Goal: Information Seeking & Learning: Learn about a topic

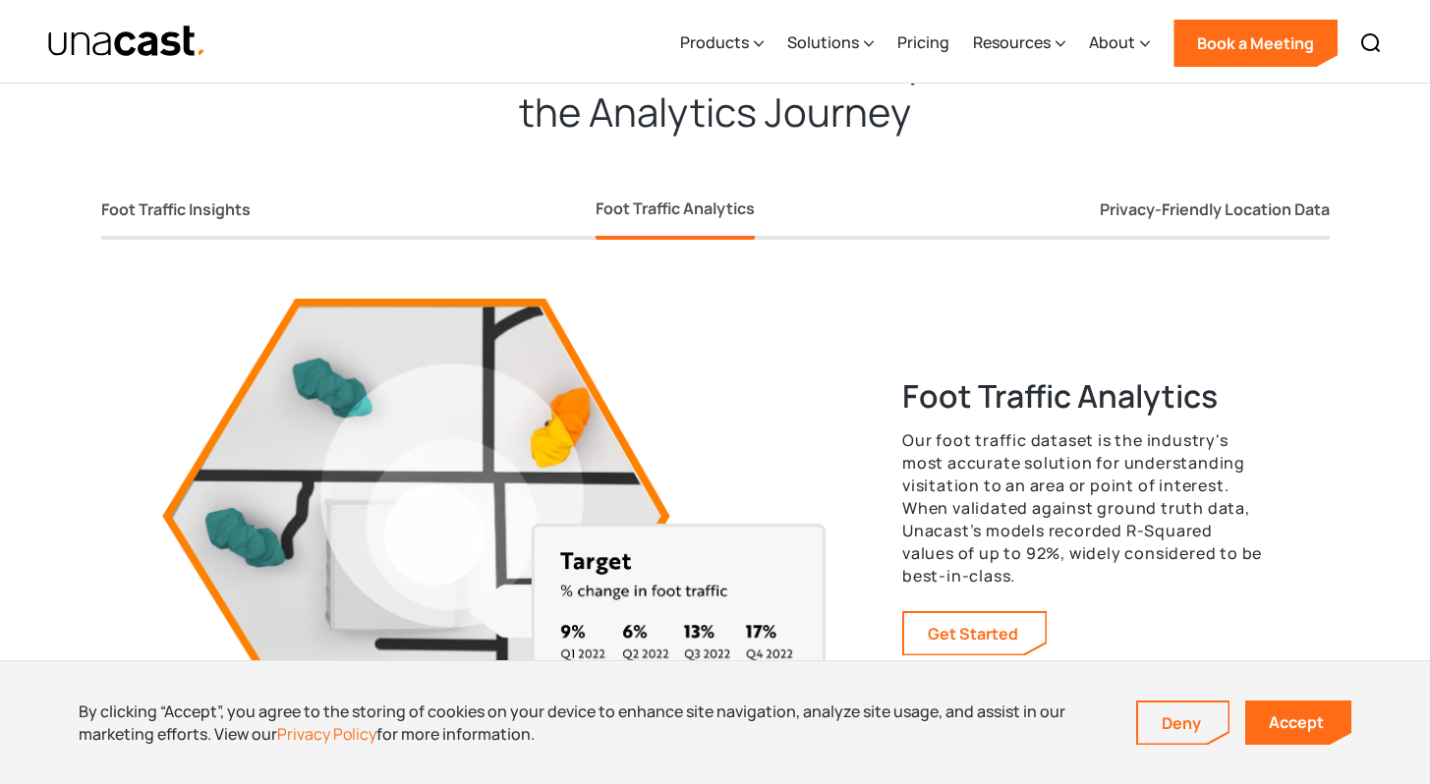
scroll to position [3535, 0]
click at [1176, 199] on div "Privacy-Friendly Location Data" at bounding box center [1215, 209] width 230 height 21
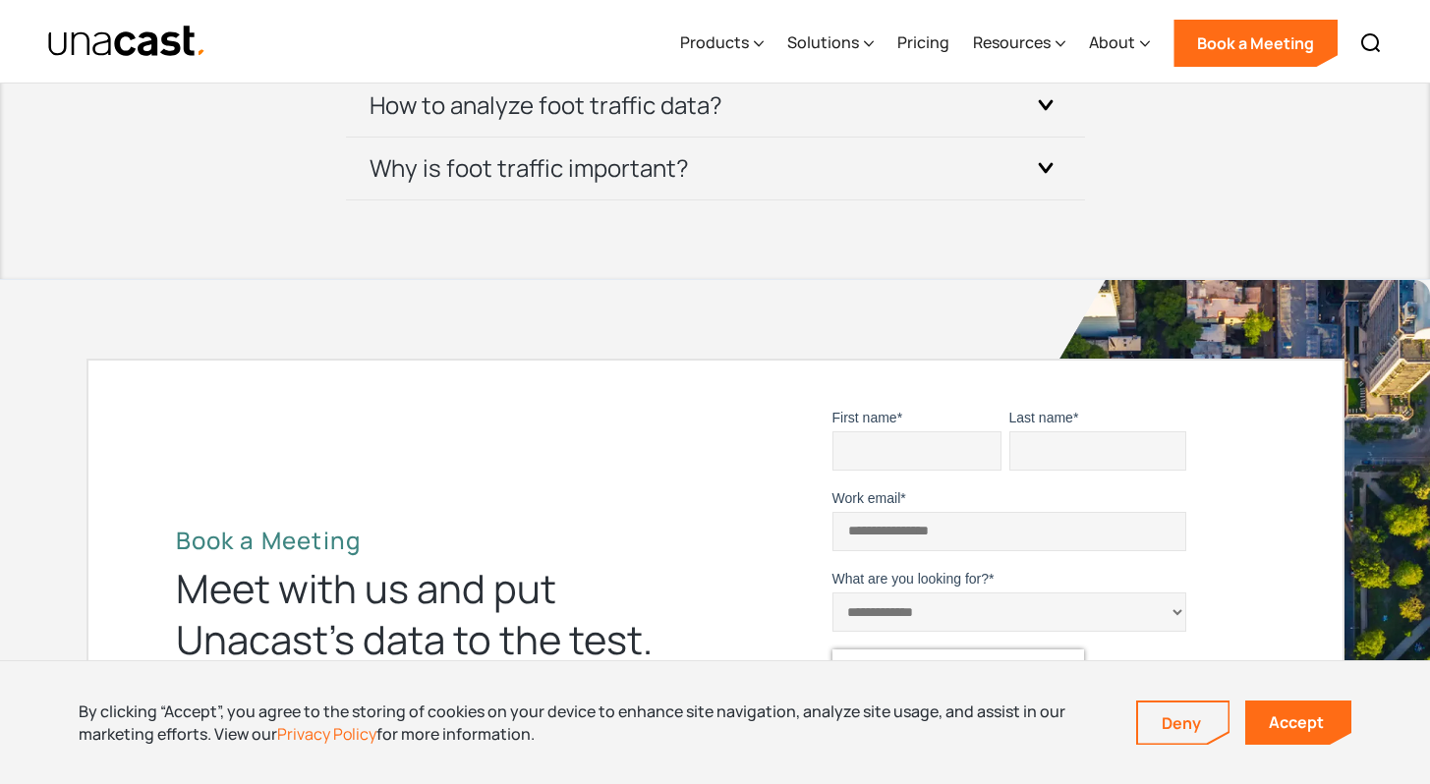
scroll to position [4624, 0]
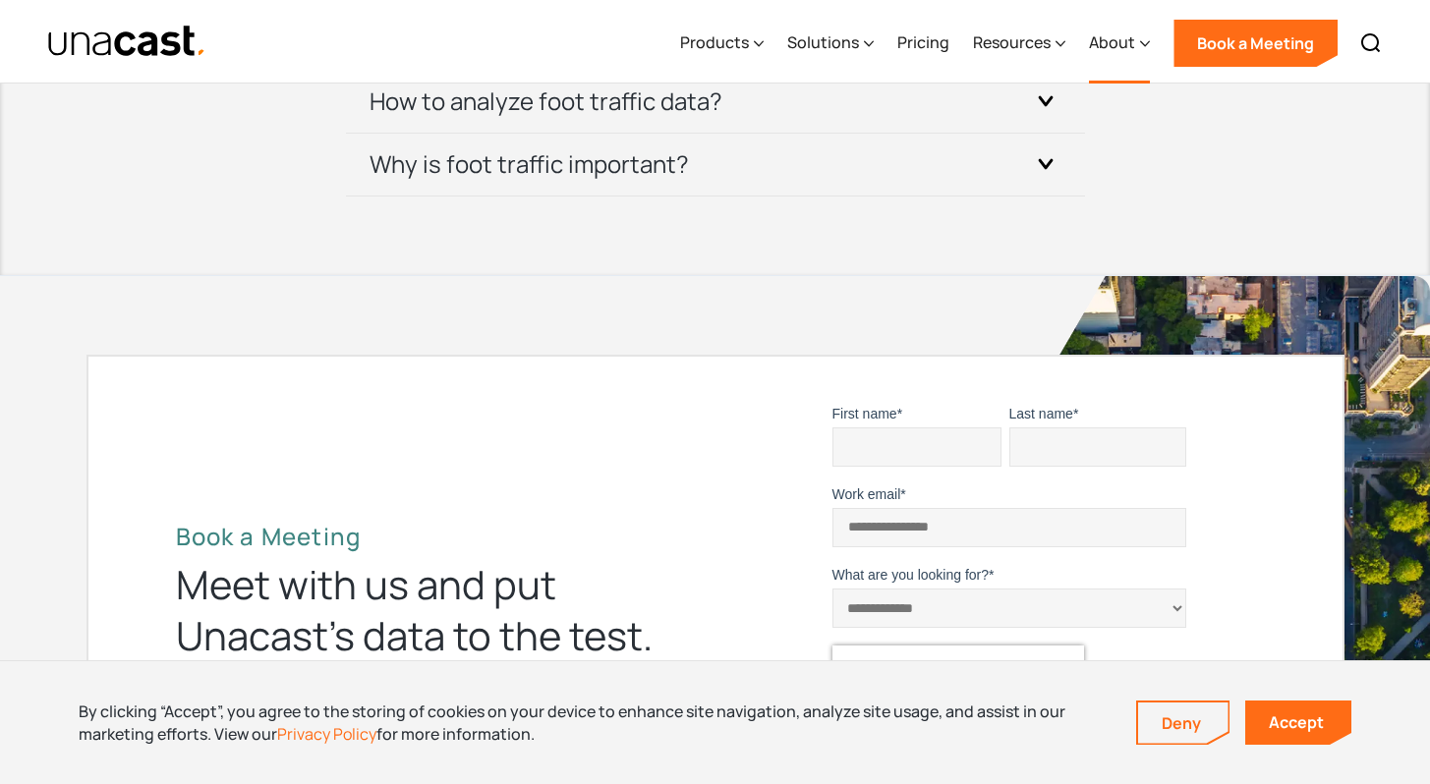
click at [1112, 33] on div "About" at bounding box center [1112, 42] width 46 height 24
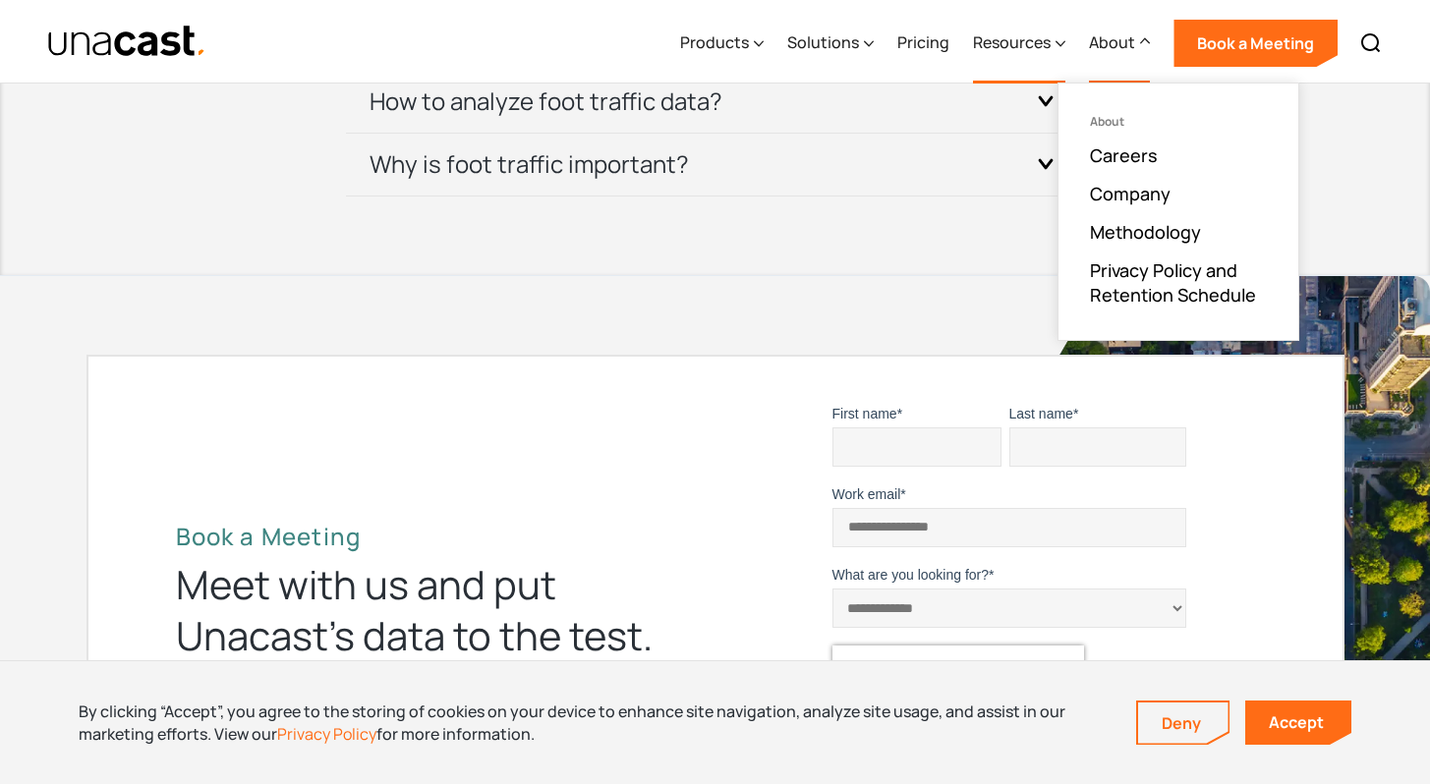
click at [1053, 36] on div "Resources" at bounding box center [1019, 43] width 92 height 81
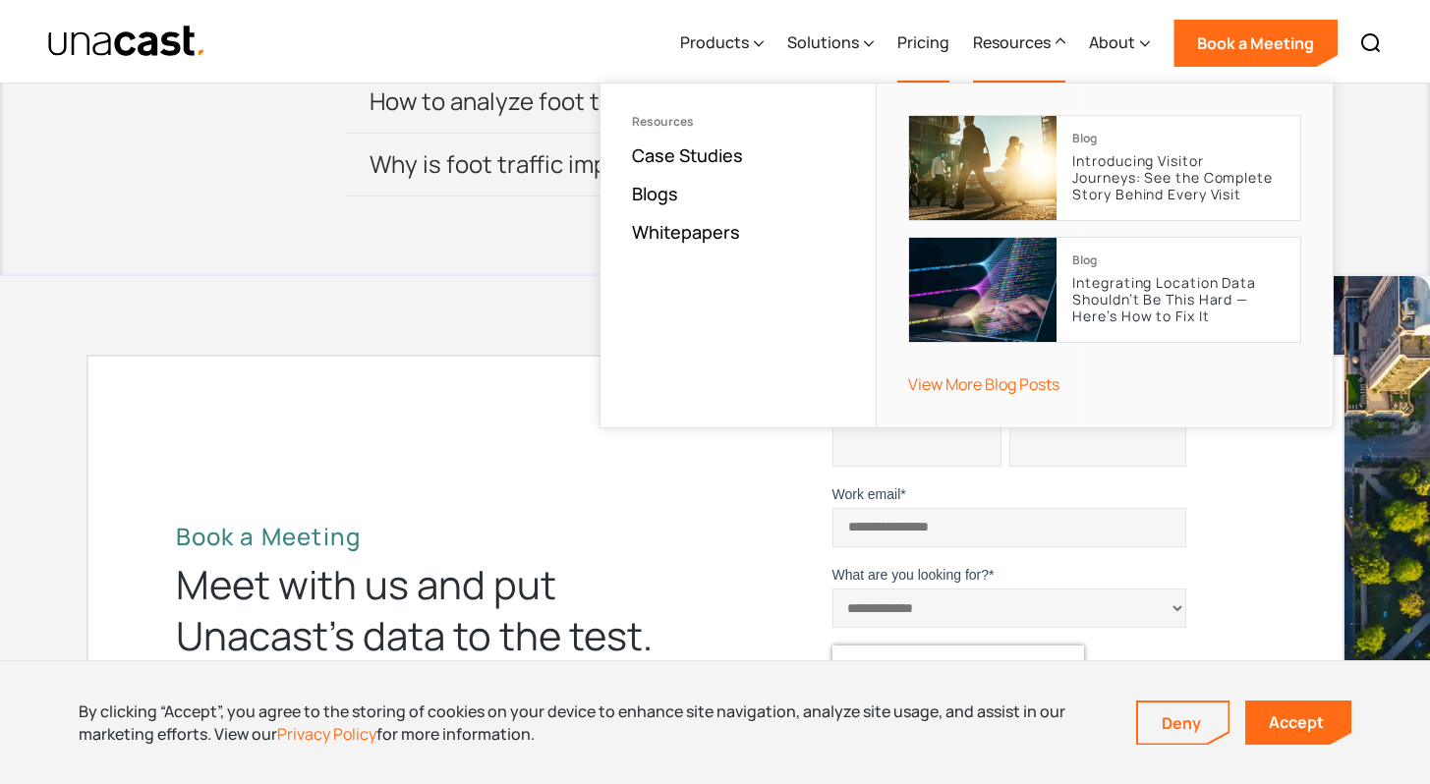
click at [905, 42] on link "Pricing" at bounding box center [923, 43] width 52 height 81
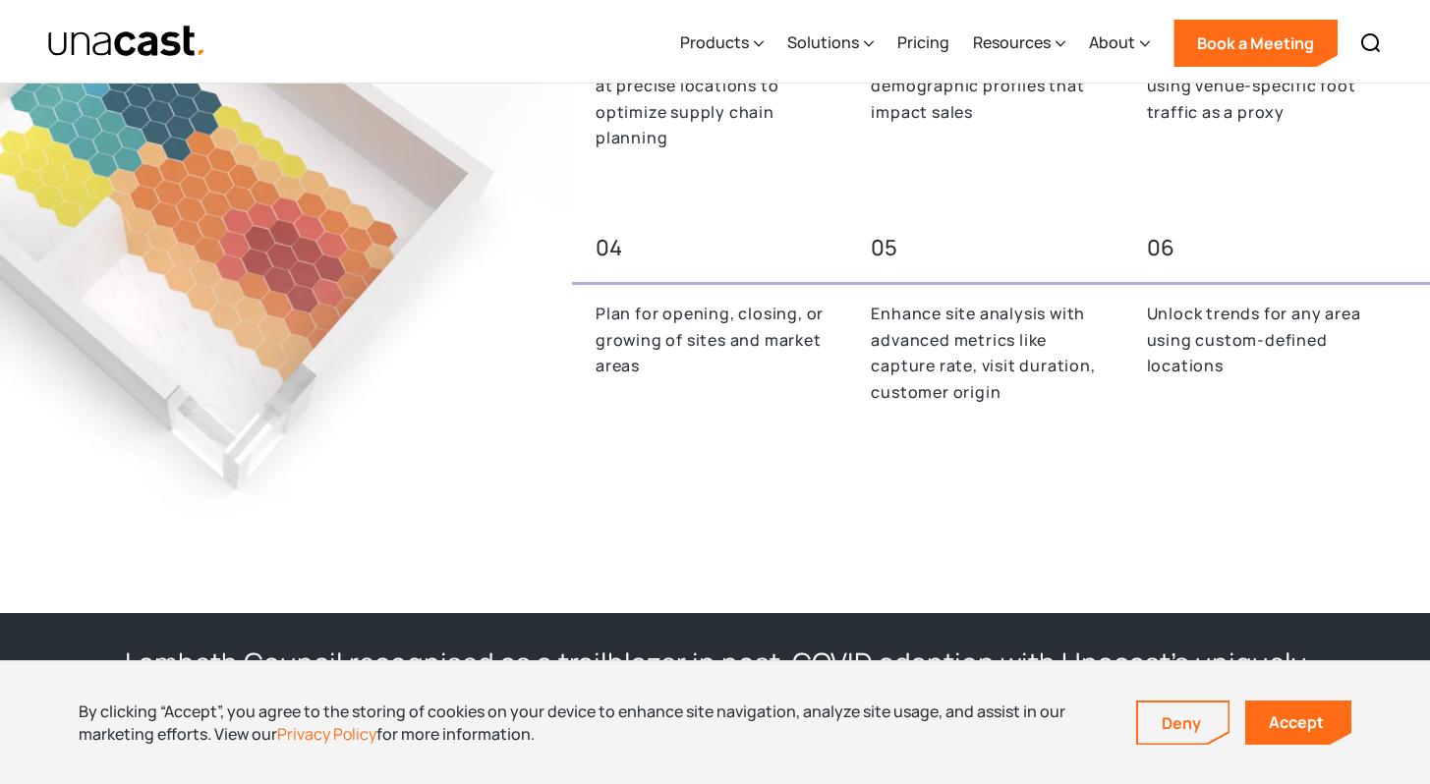
scroll to position [1030, 0]
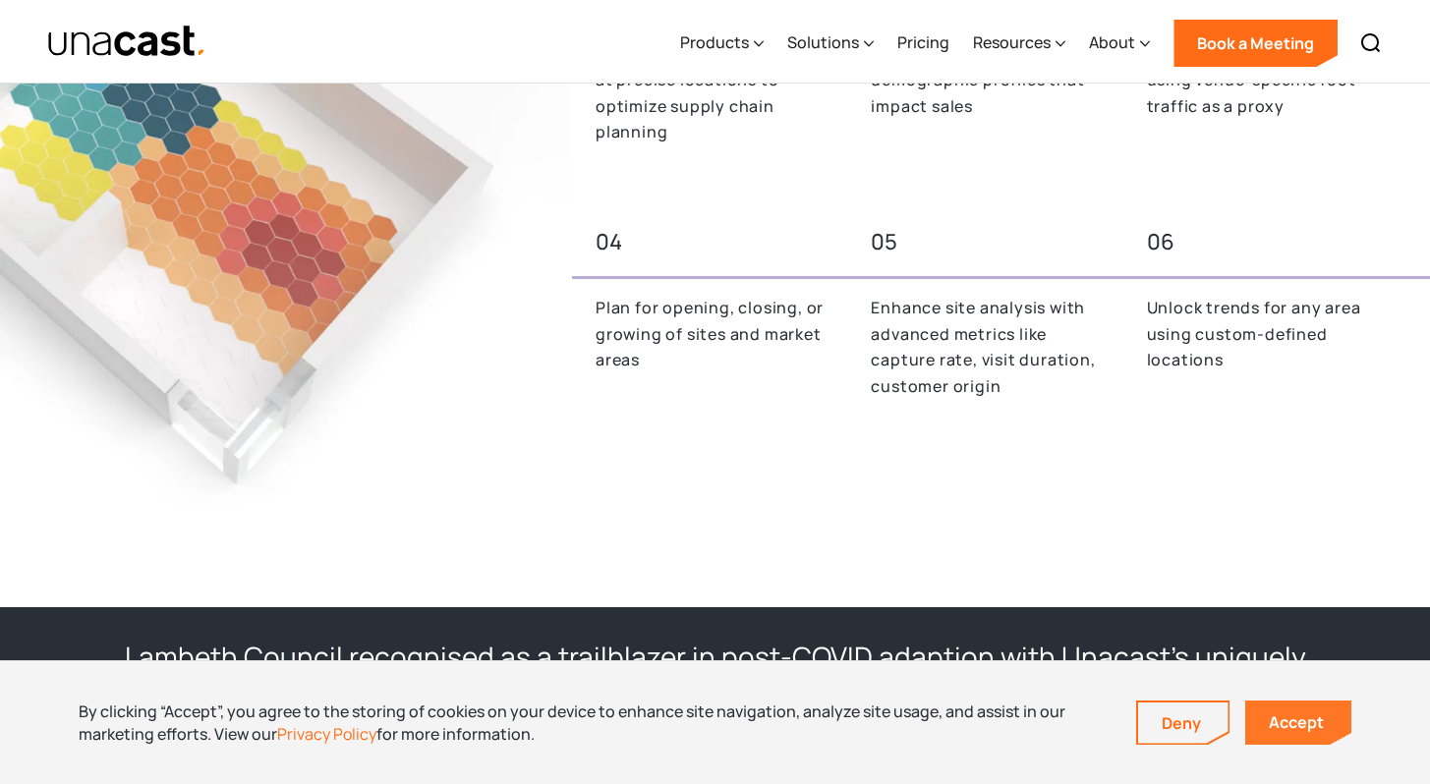
click at [1288, 722] on link "Accept" at bounding box center [1298, 723] width 106 height 44
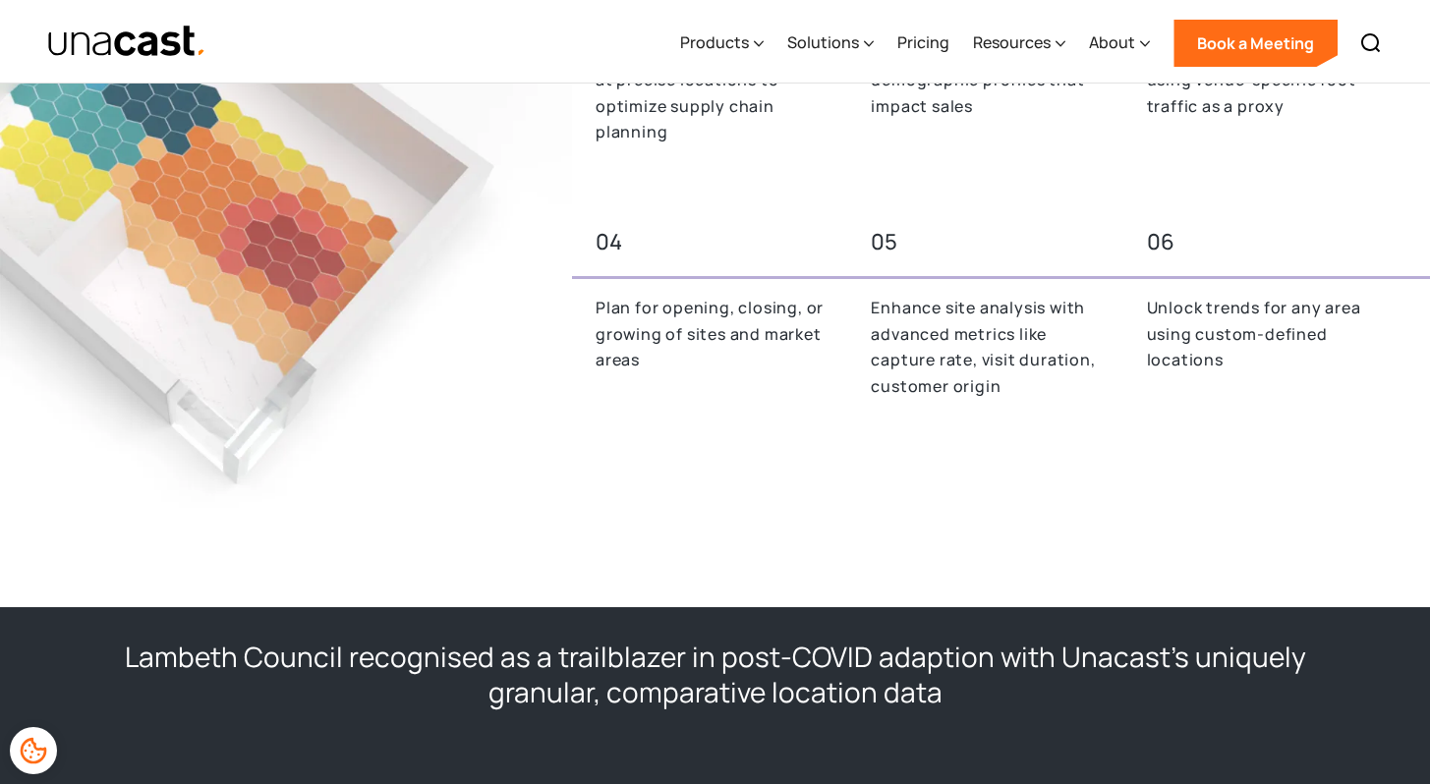
click at [1099, 527] on div "01 02 03 Measure consumer activity at precise locations to optimize supply chai…" at bounding box center [715, 193] width 1430 height 828
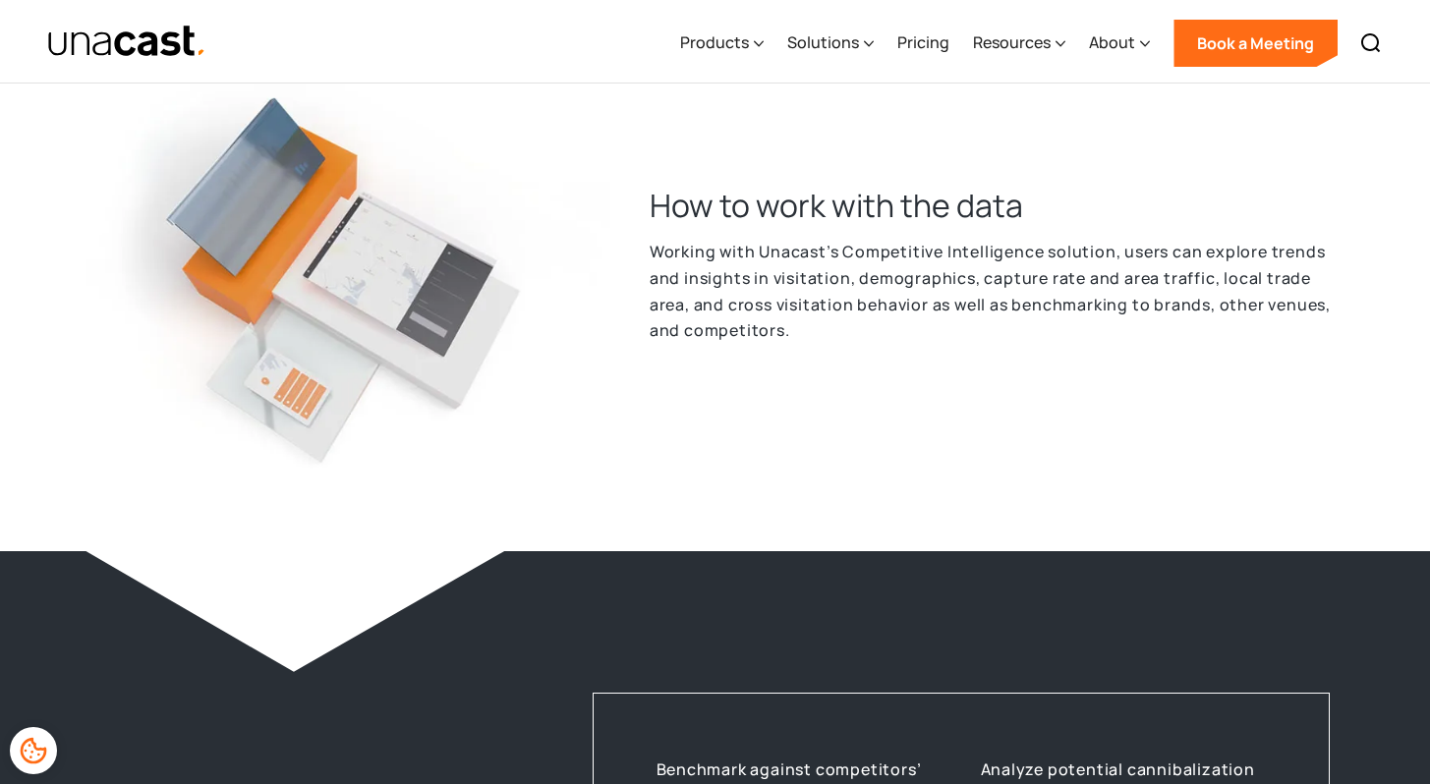
scroll to position [3371, 0]
